Goal: Task Accomplishment & Management: Manage account settings

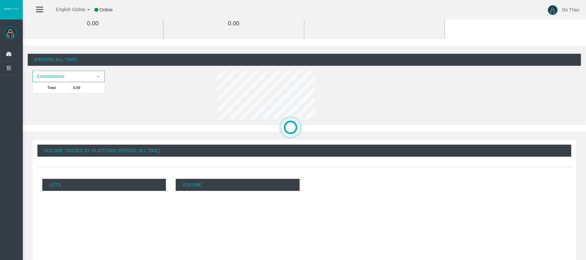
scroll to position [87, 0]
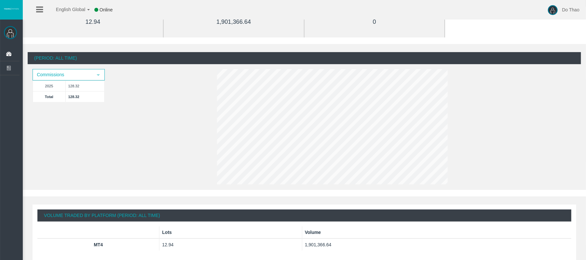
scroll to position [43, 0]
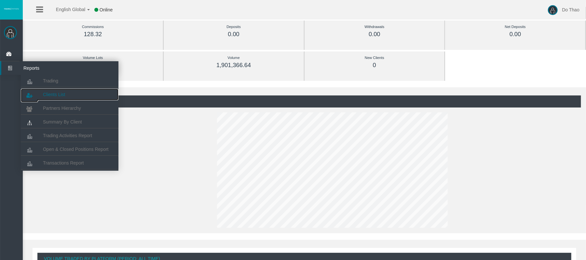
click at [46, 92] on span "Clients List" at bounding box center [54, 94] width 22 height 5
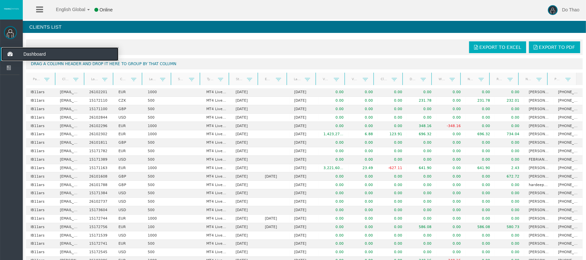
click at [13, 53] on icon at bounding box center [9, 54] width 17 height 14
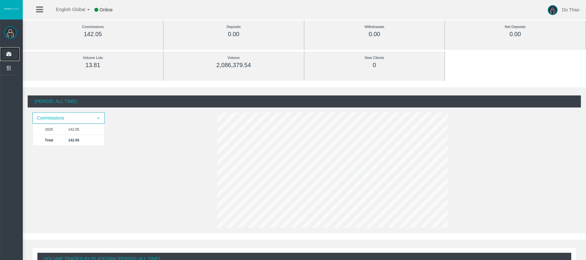
scroll to position [87, 0]
